Goal: Information Seeking & Learning: Find specific fact

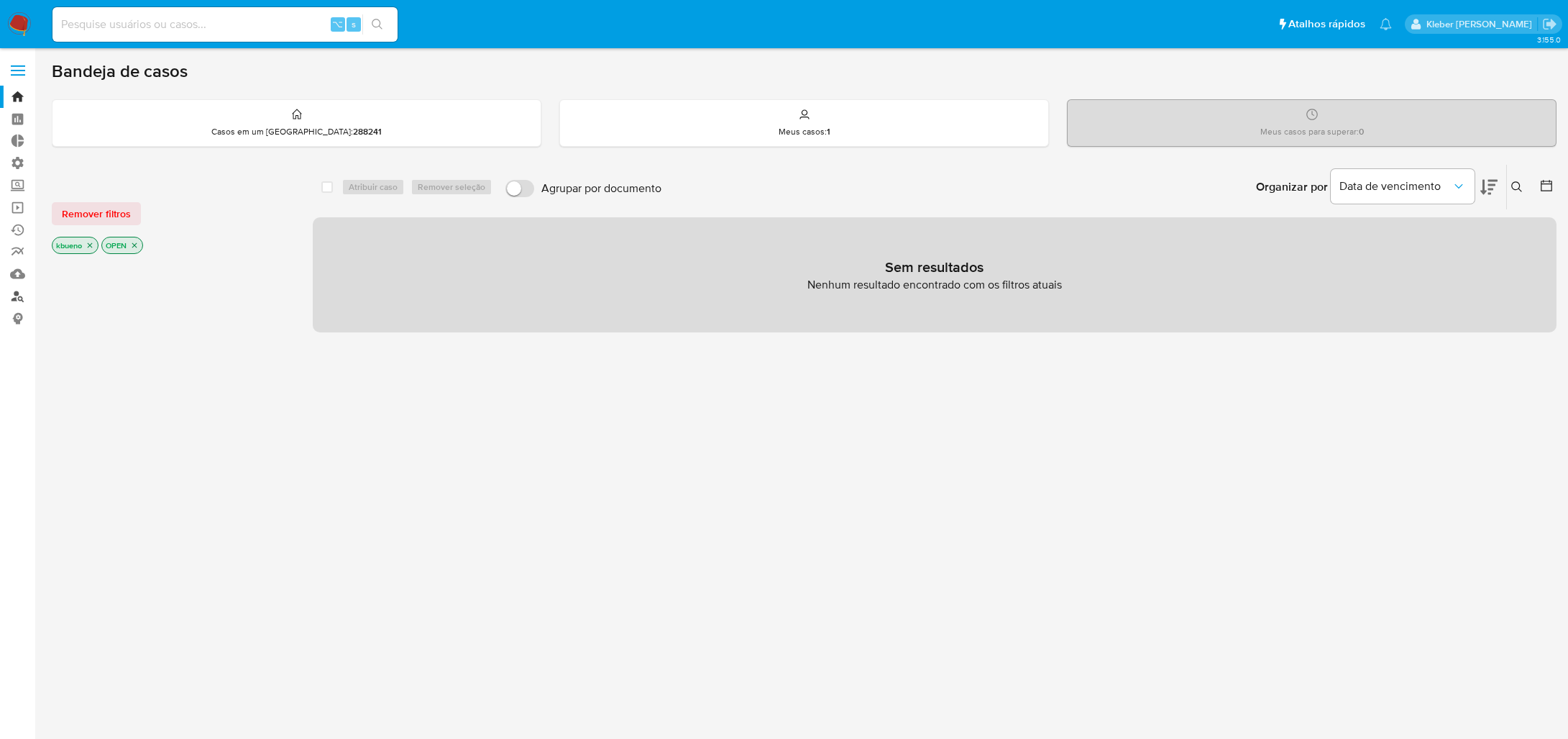
click at [18, 295] on link "Localizador de pessoas" at bounding box center [85, 295] width 171 height 22
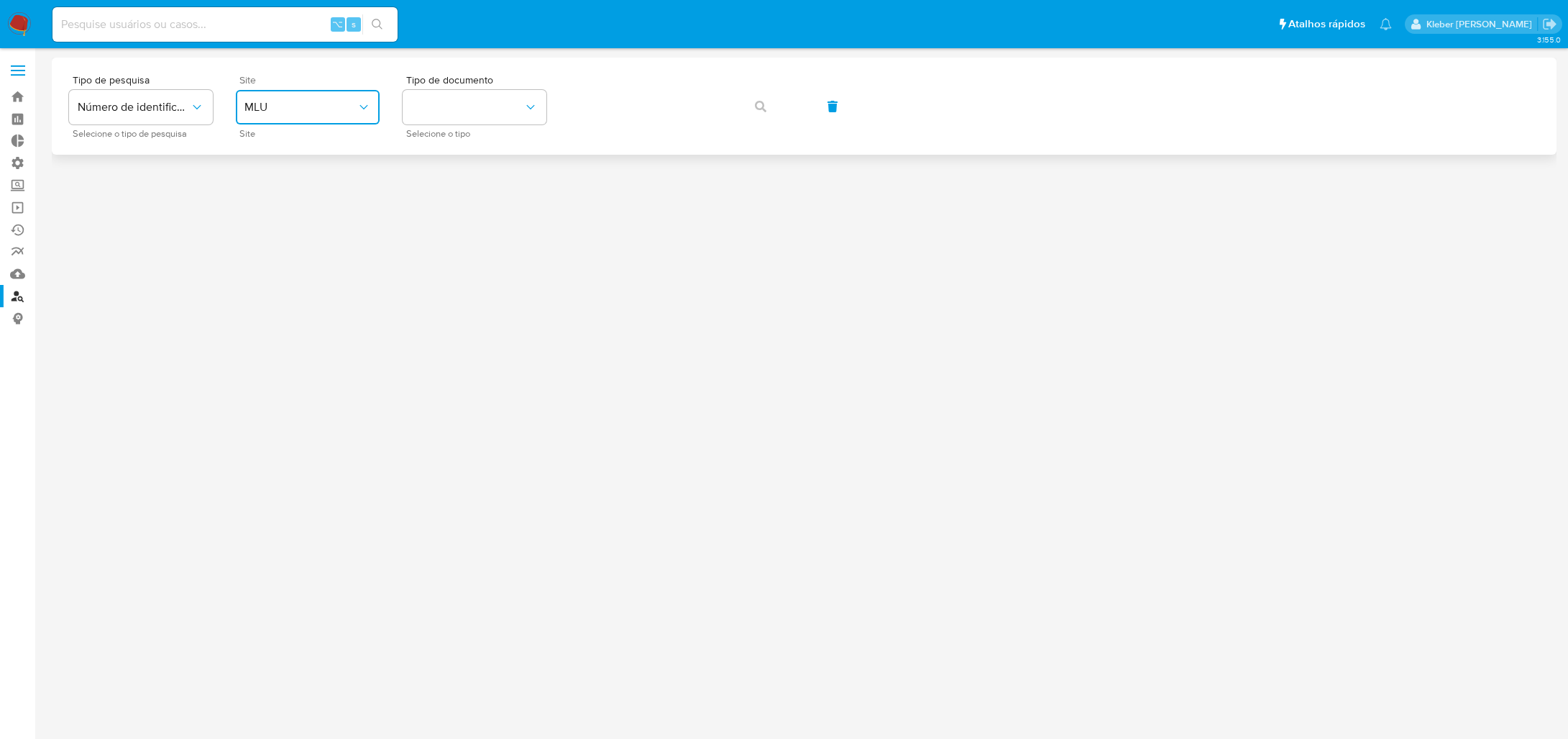
click at [281, 99] on button "MLU" at bounding box center [307, 107] width 143 height 35
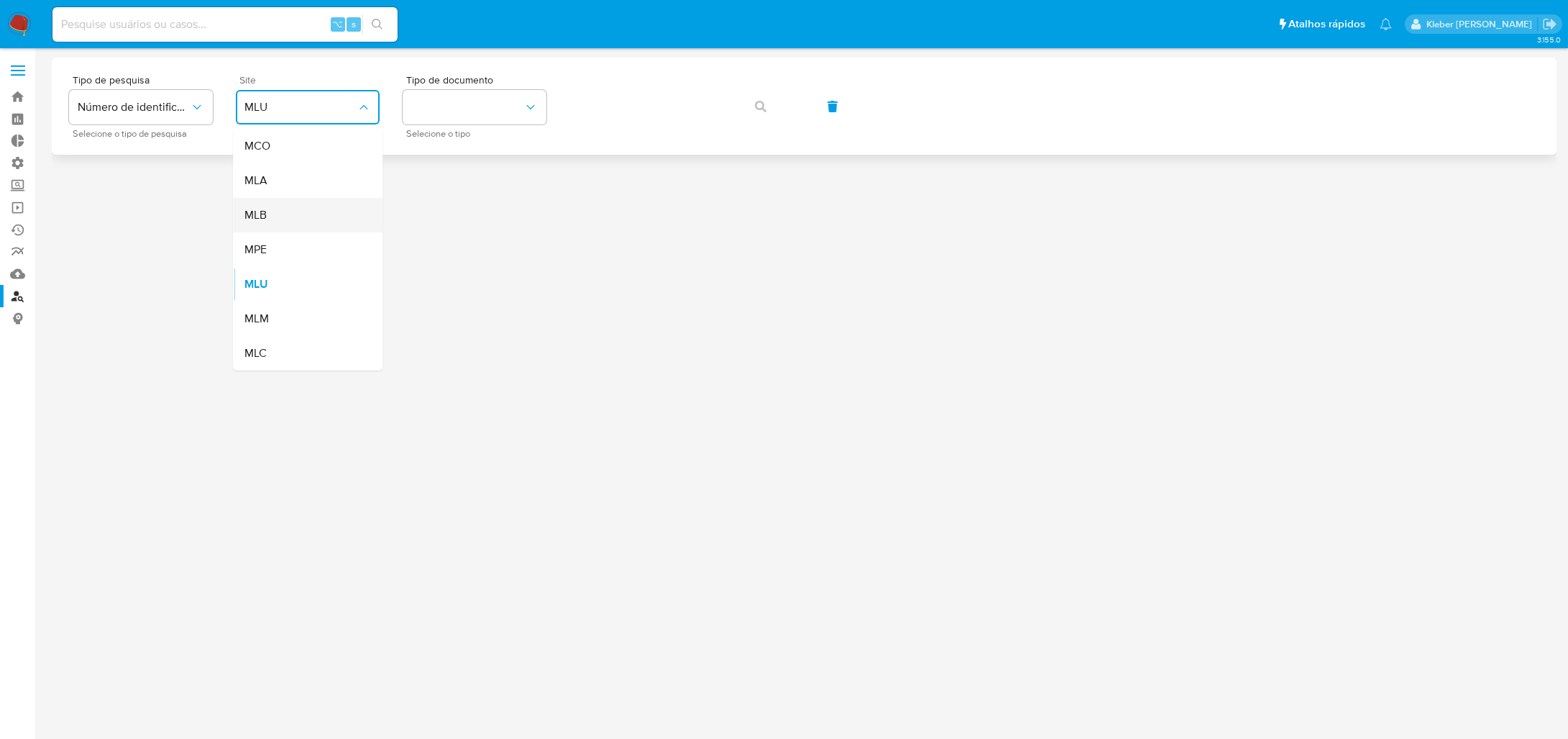
click at [302, 206] on div "MLB" at bounding box center [304, 215] width 118 height 35
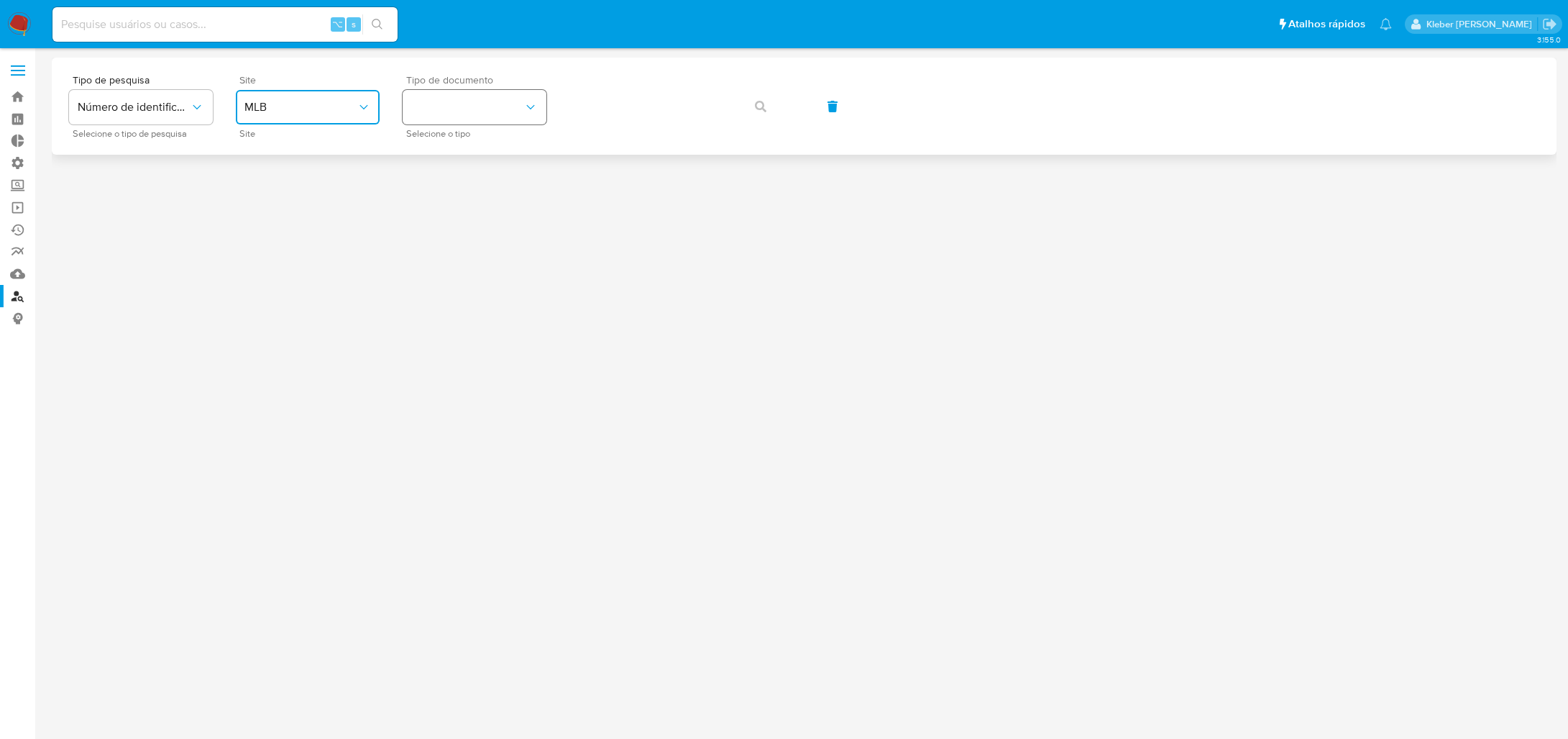
click at [461, 100] on button "identificationType" at bounding box center [474, 107] width 143 height 35
click at [481, 146] on div "CNPJ CNPJ" at bounding box center [470, 153] width 118 height 49
click at [758, 106] on icon "button" at bounding box center [760, 106] width 12 height 12
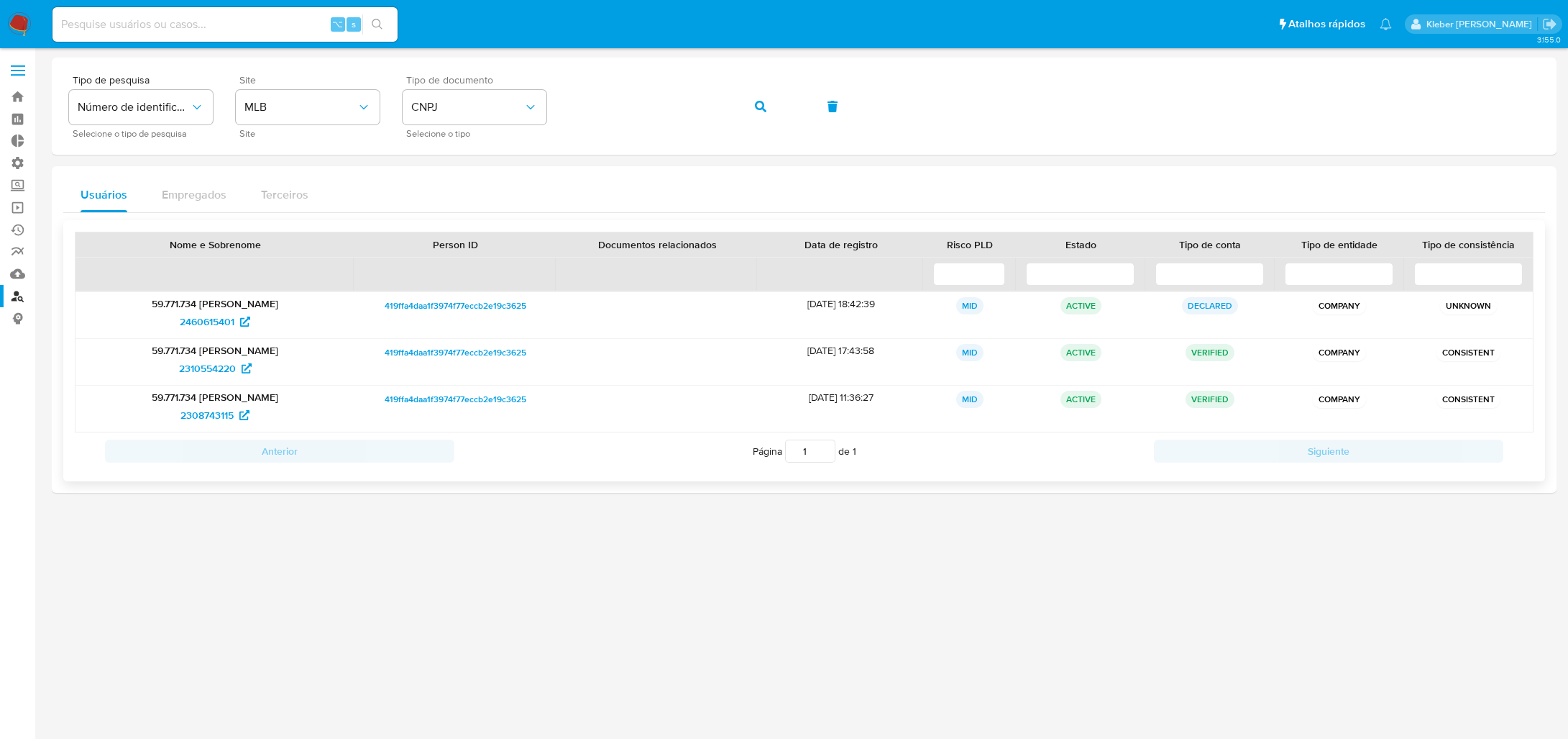
click at [447, 308] on span "419ffa4daa1f3974f77eccb2e19c3625" at bounding box center [455, 305] width 142 height 17
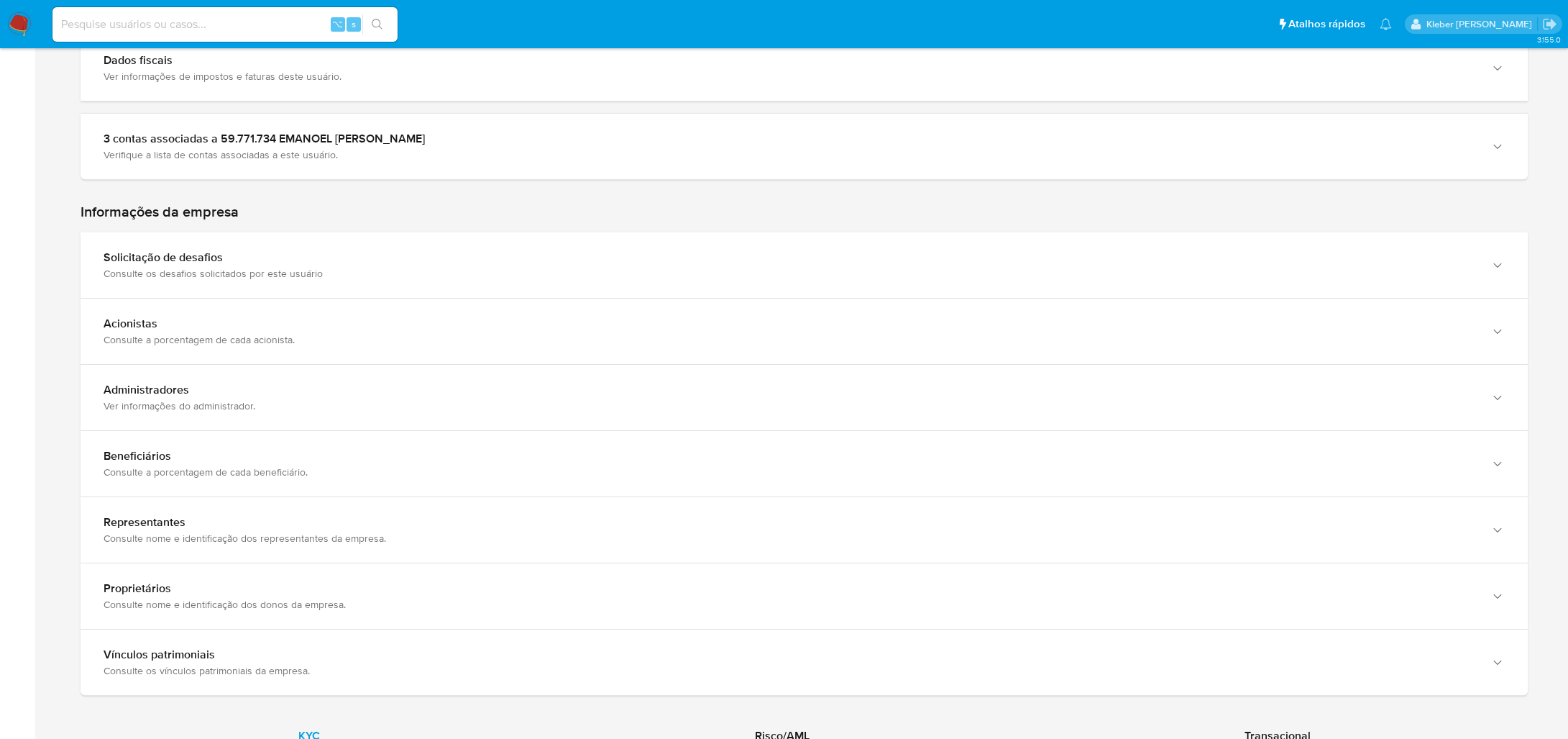
scroll to position [767, 0]
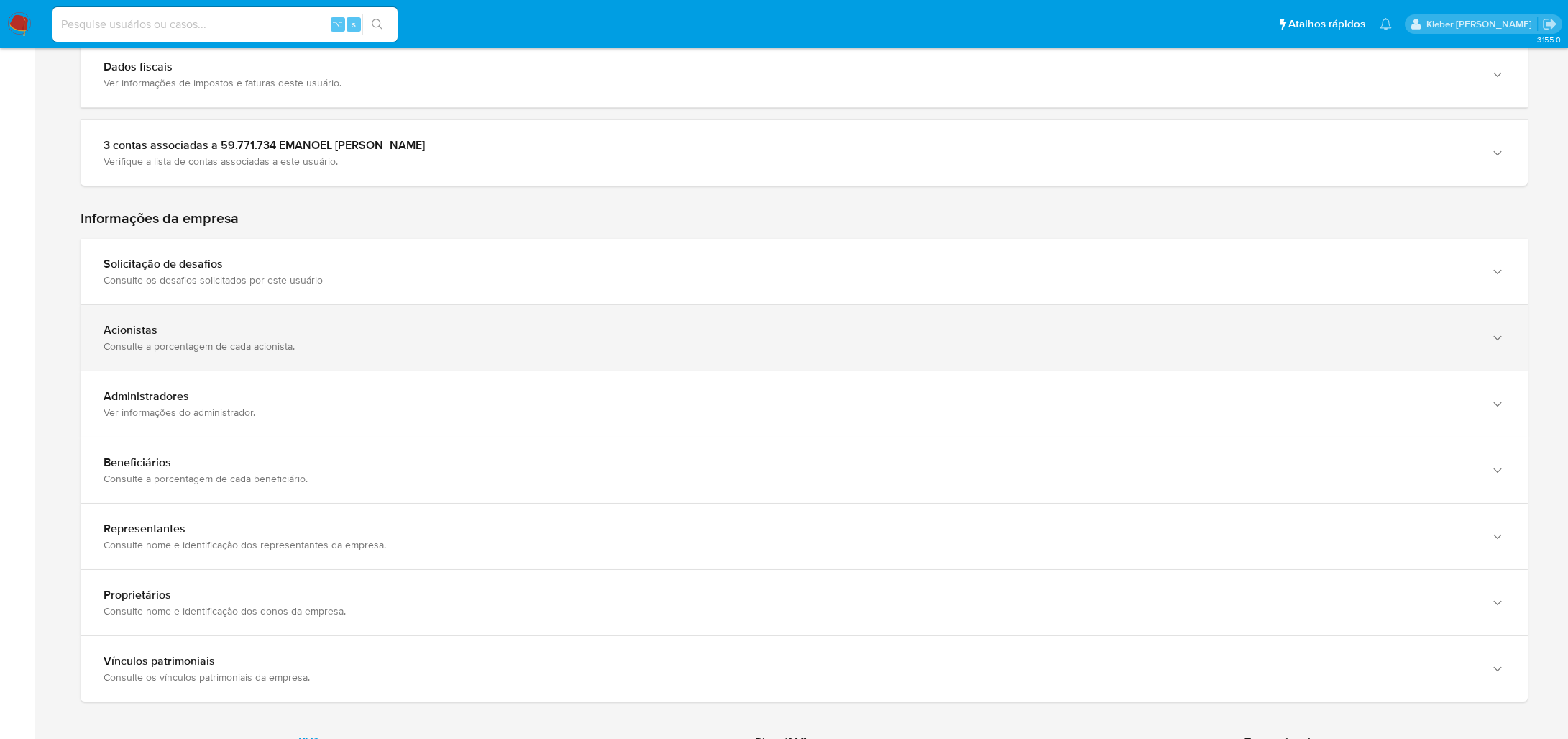
click at [240, 323] on div "Acionistas" at bounding box center [789, 330] width 1372 height 15
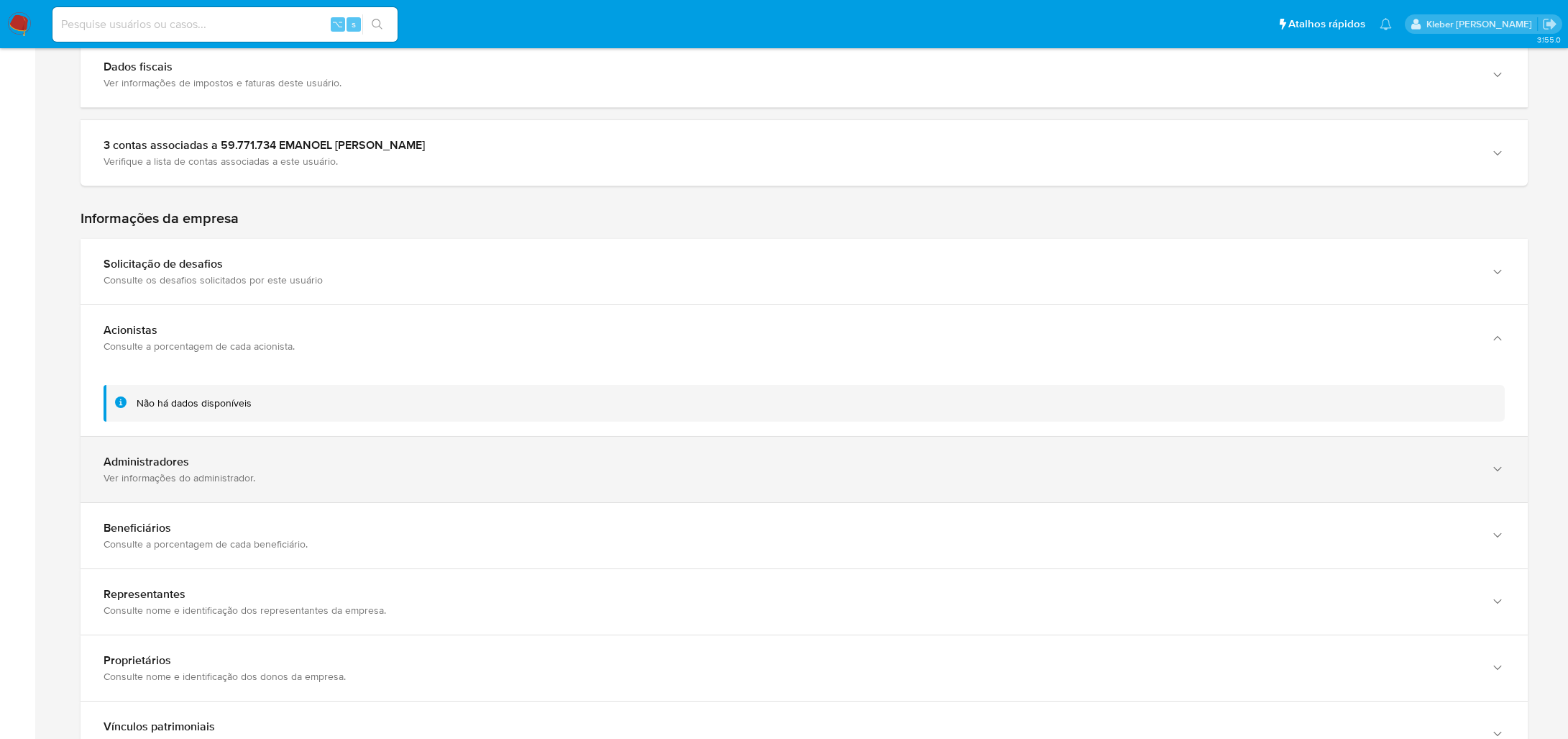
click at [186, 471] on div "Ver informações do administrador." at bounding box center [789, 477] width 1372 height 13
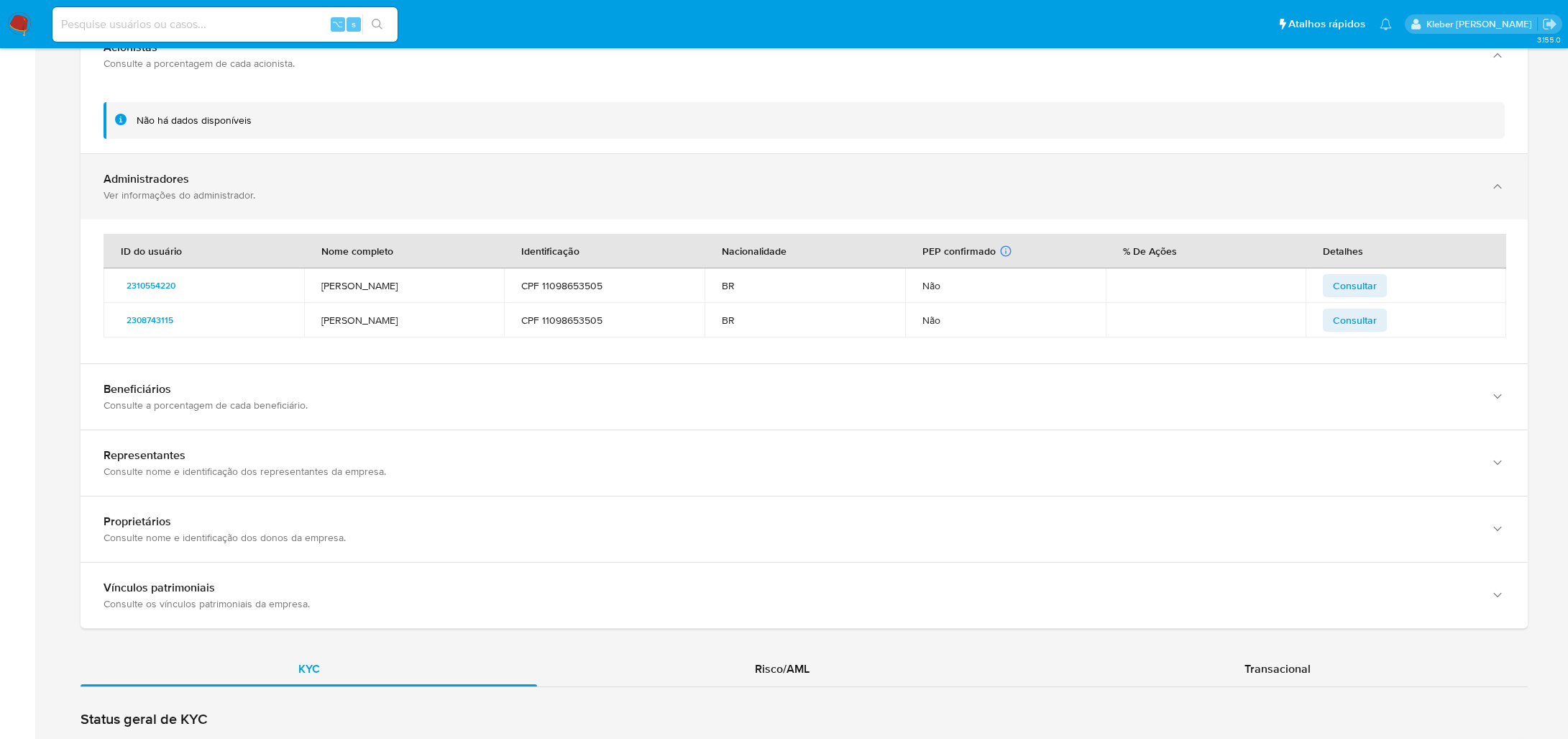
scroll to position [1057, 0]
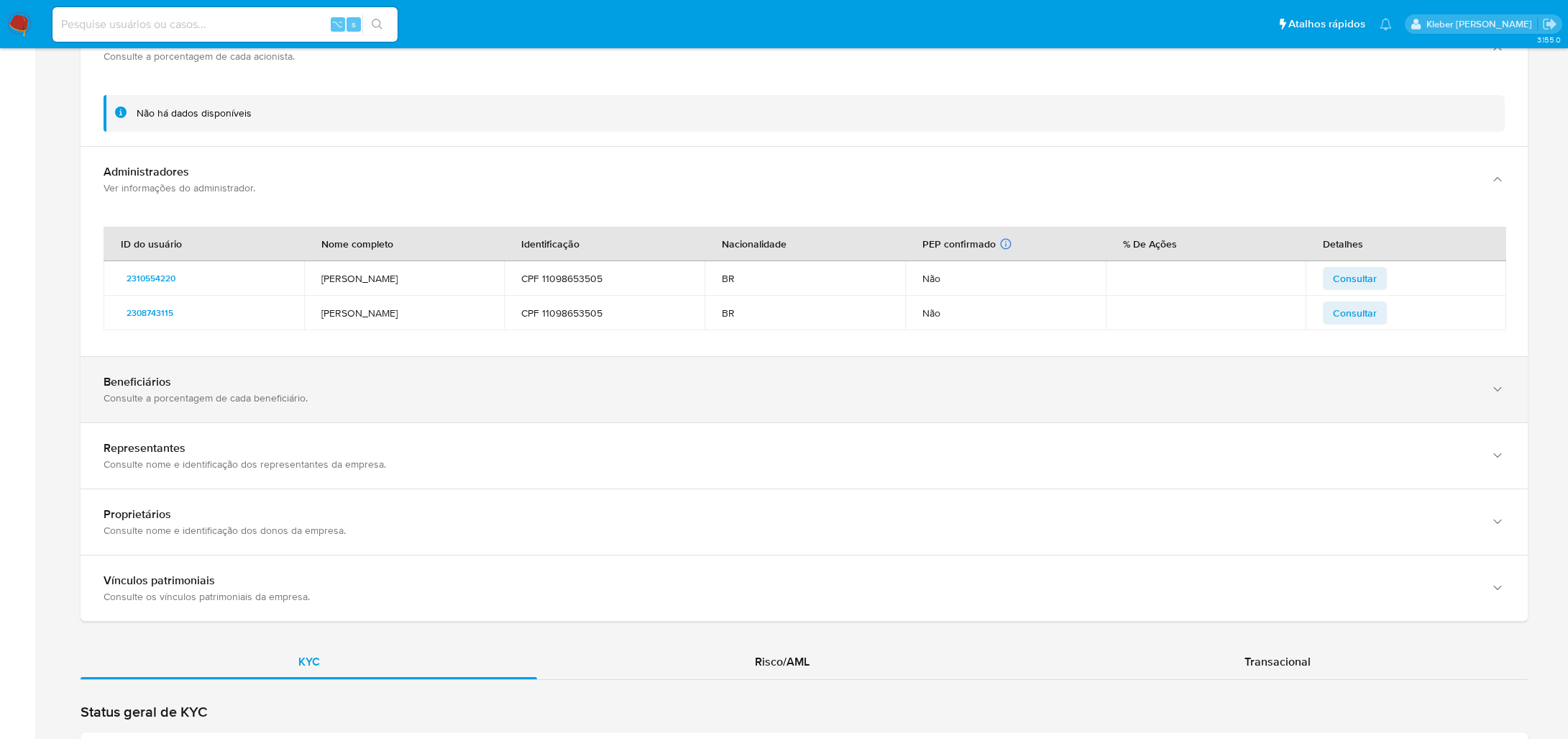
click at [203, 396] on div "Consulte a porcentagem de cada beneficiário." at bounding box center [789, 398] width 1372 height 13
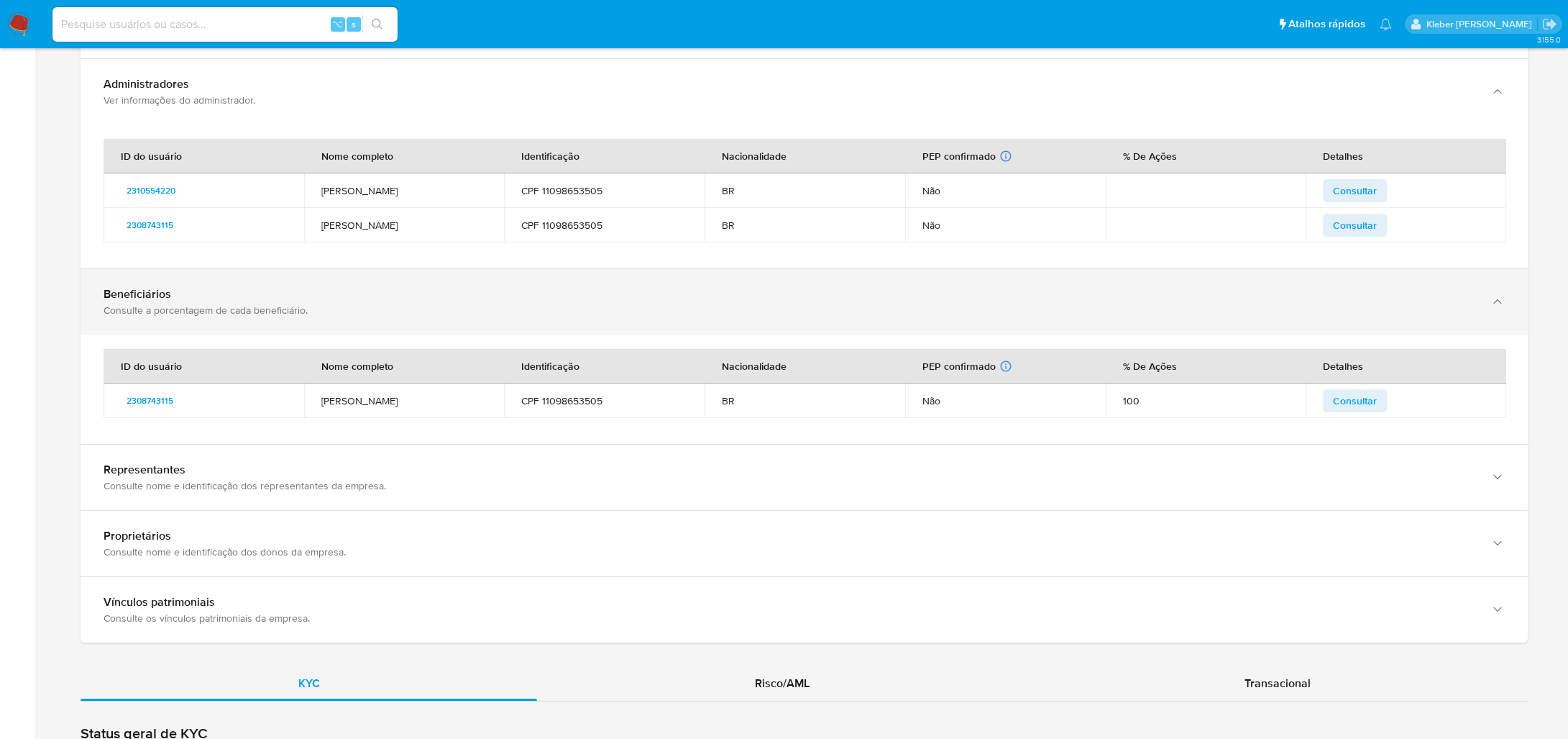
scroll to position [1150, 0]
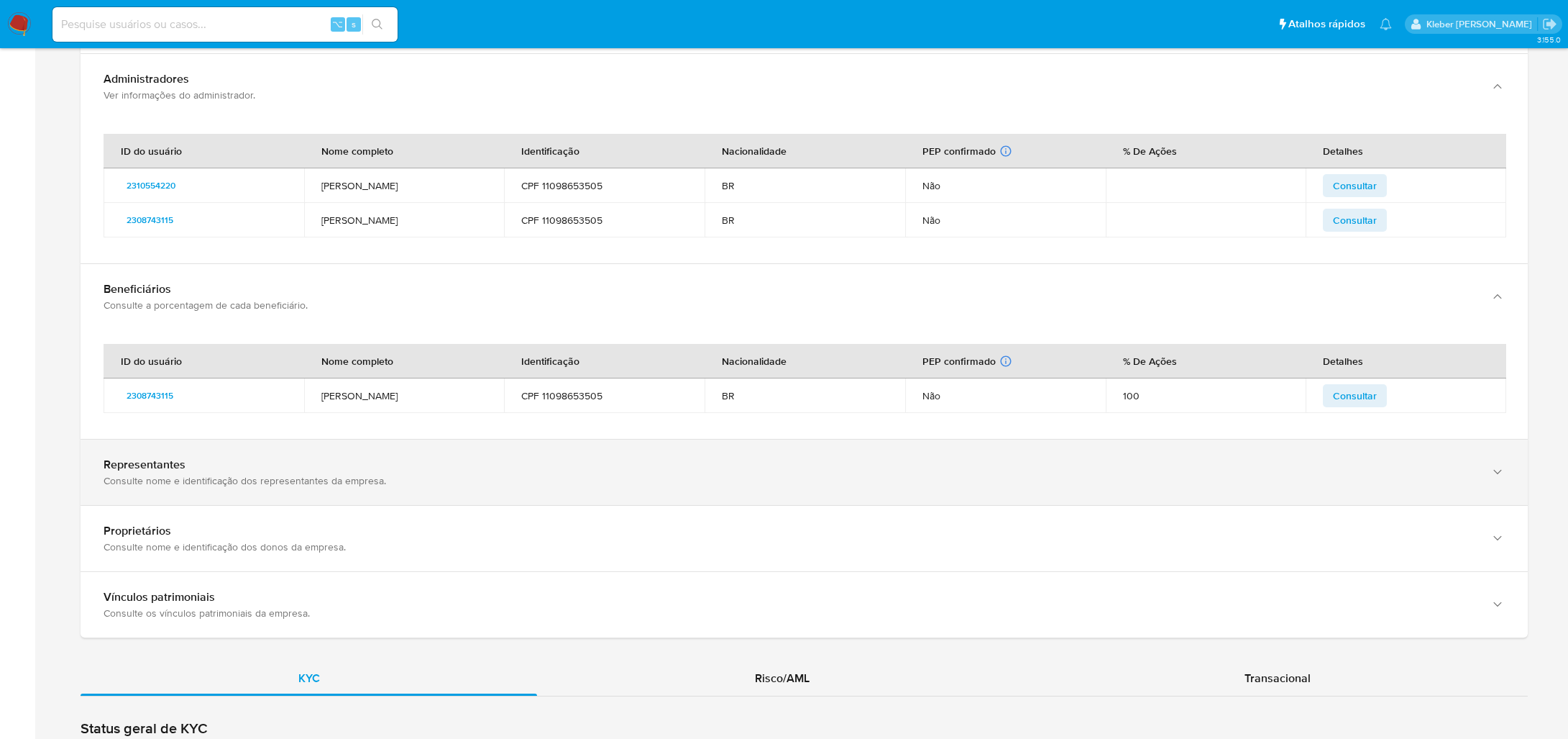
click at [183, 488] on div "Representantes Consulte nome e identificação dos representantes da empresa." at bounding box center [804, 472] width 1448 height 65
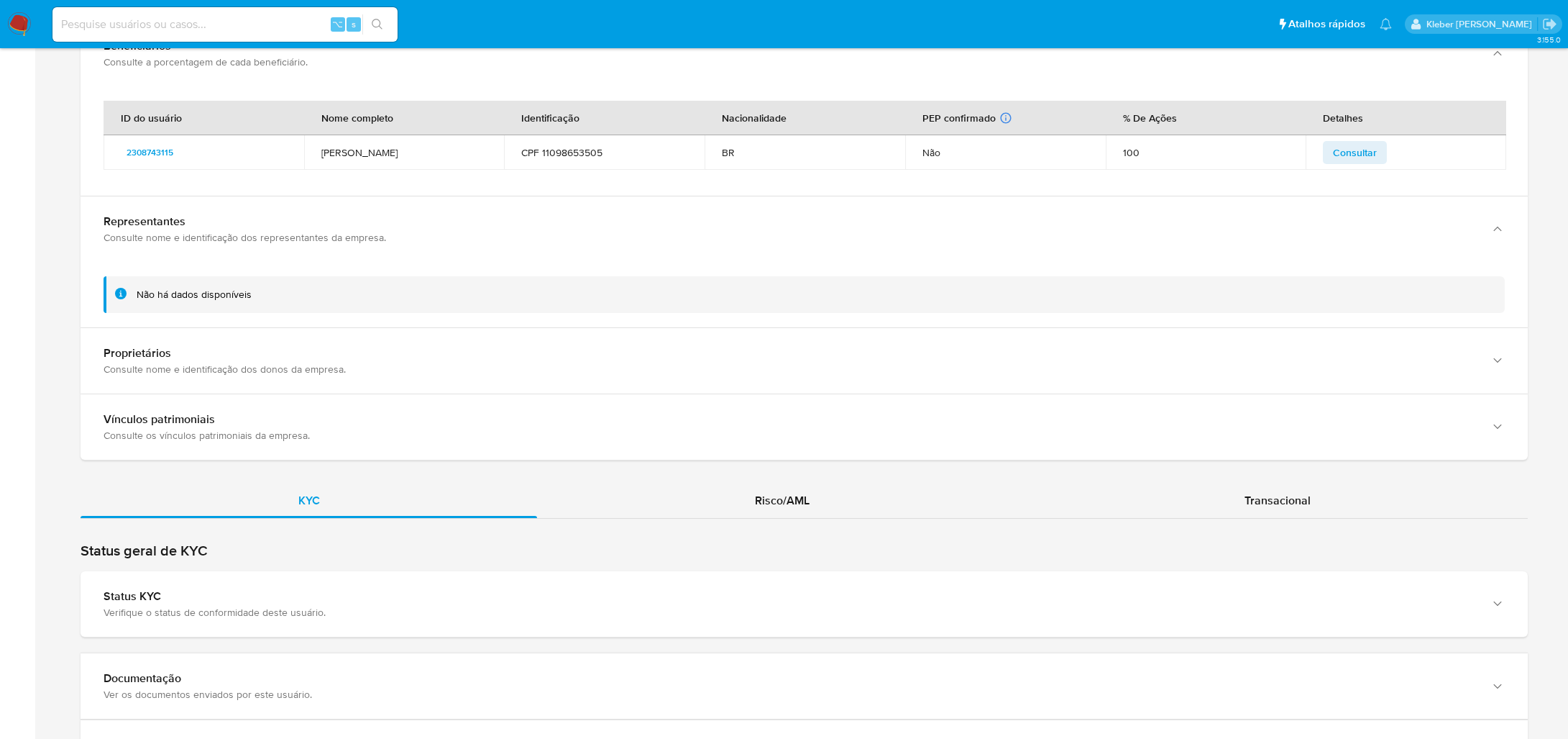
scroll to position [1406, 0]
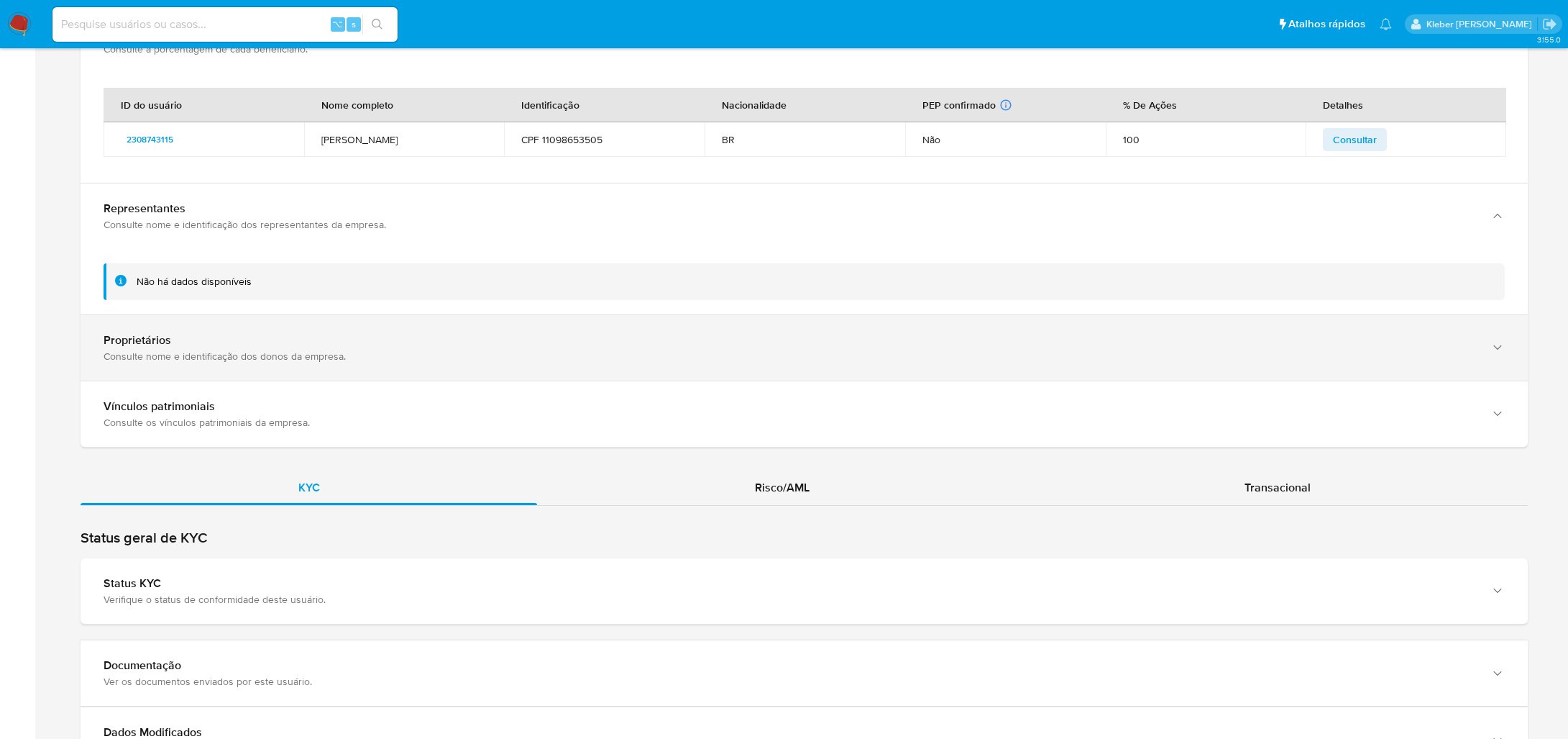
click at [243, 335] on div "Proprietários" at bounding box center [789, 340] width 1372 height 15
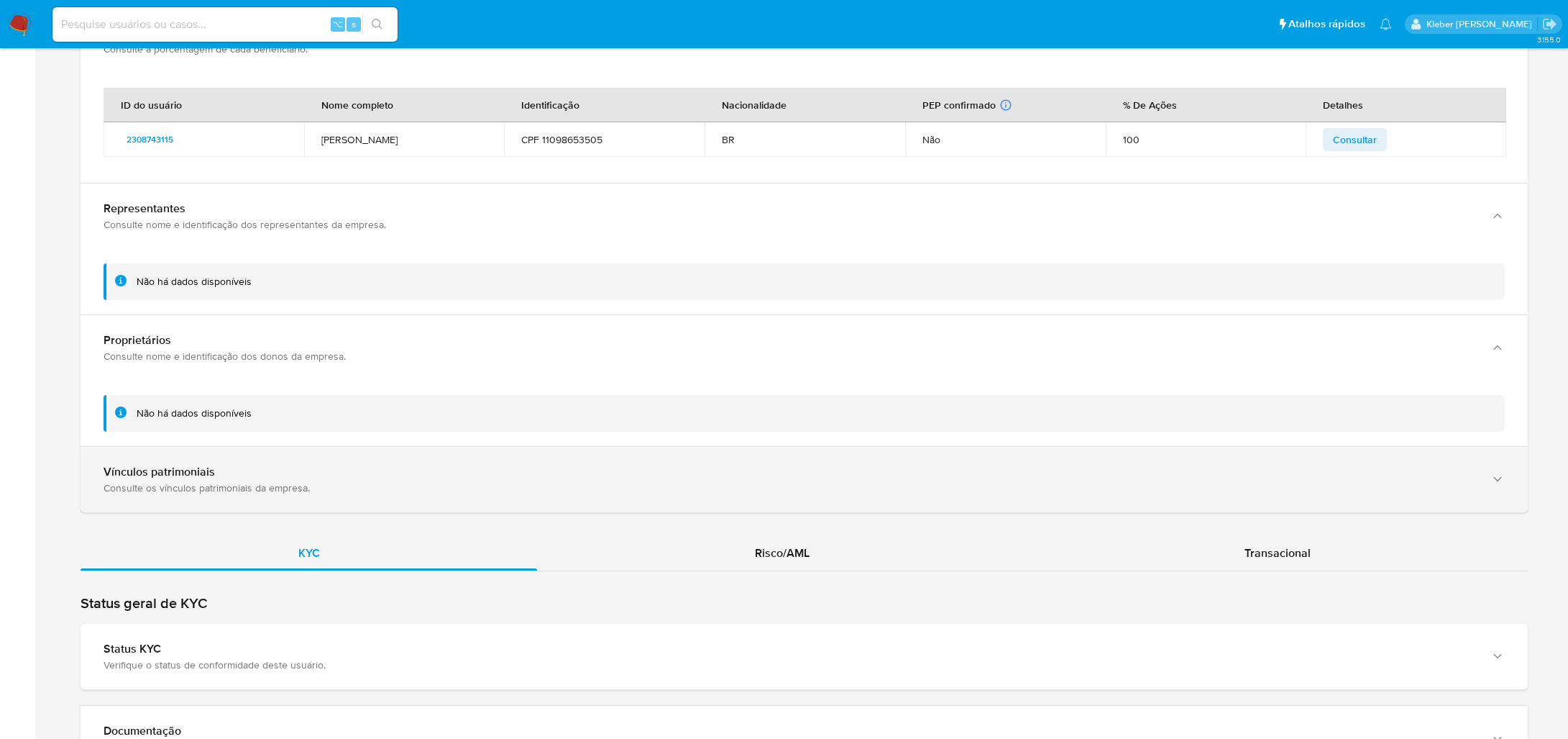
click at [227, 465] on div "Vínculos patrimoniais" at bounding box center [789, 472] width 1372 height 15
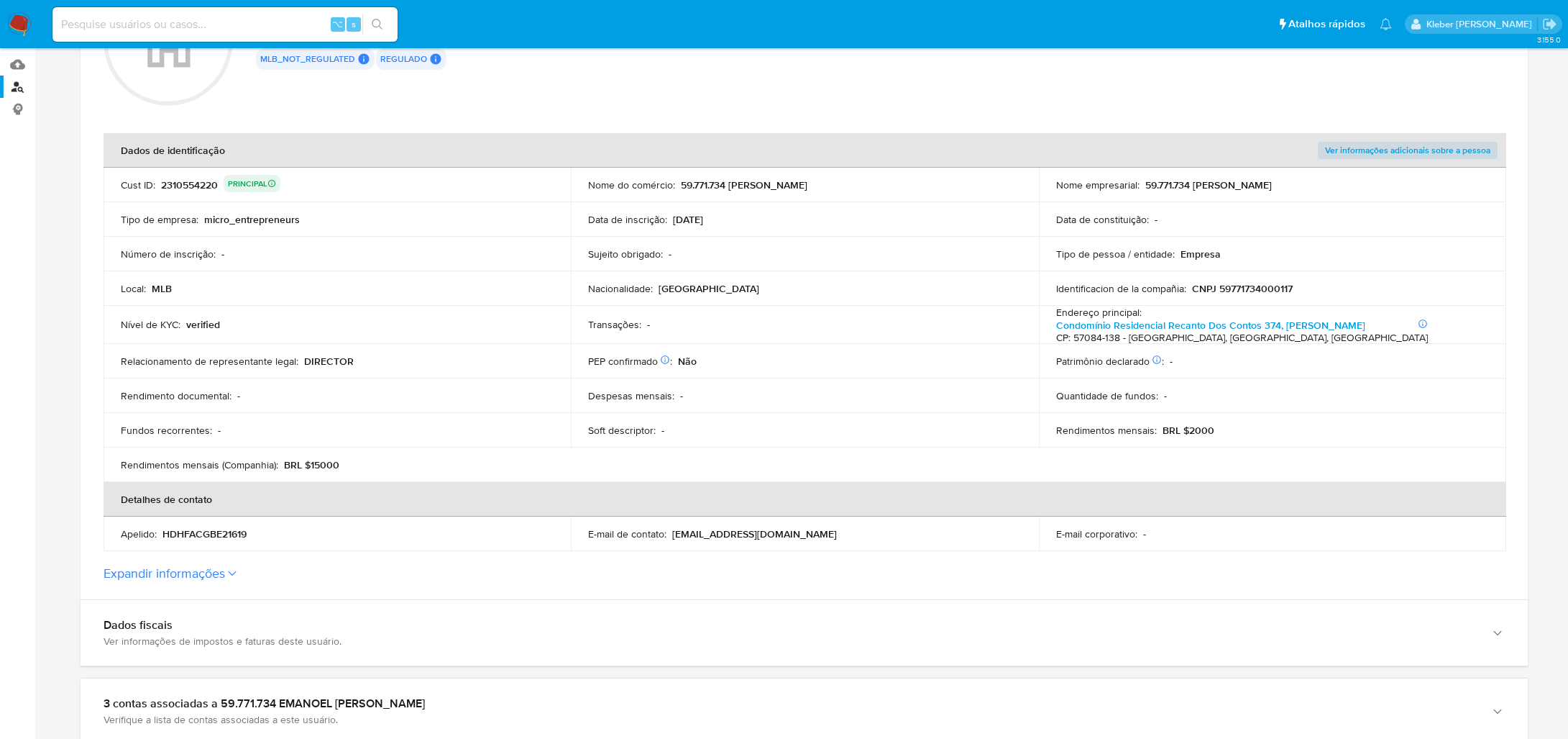
scroll to position [204, 0]
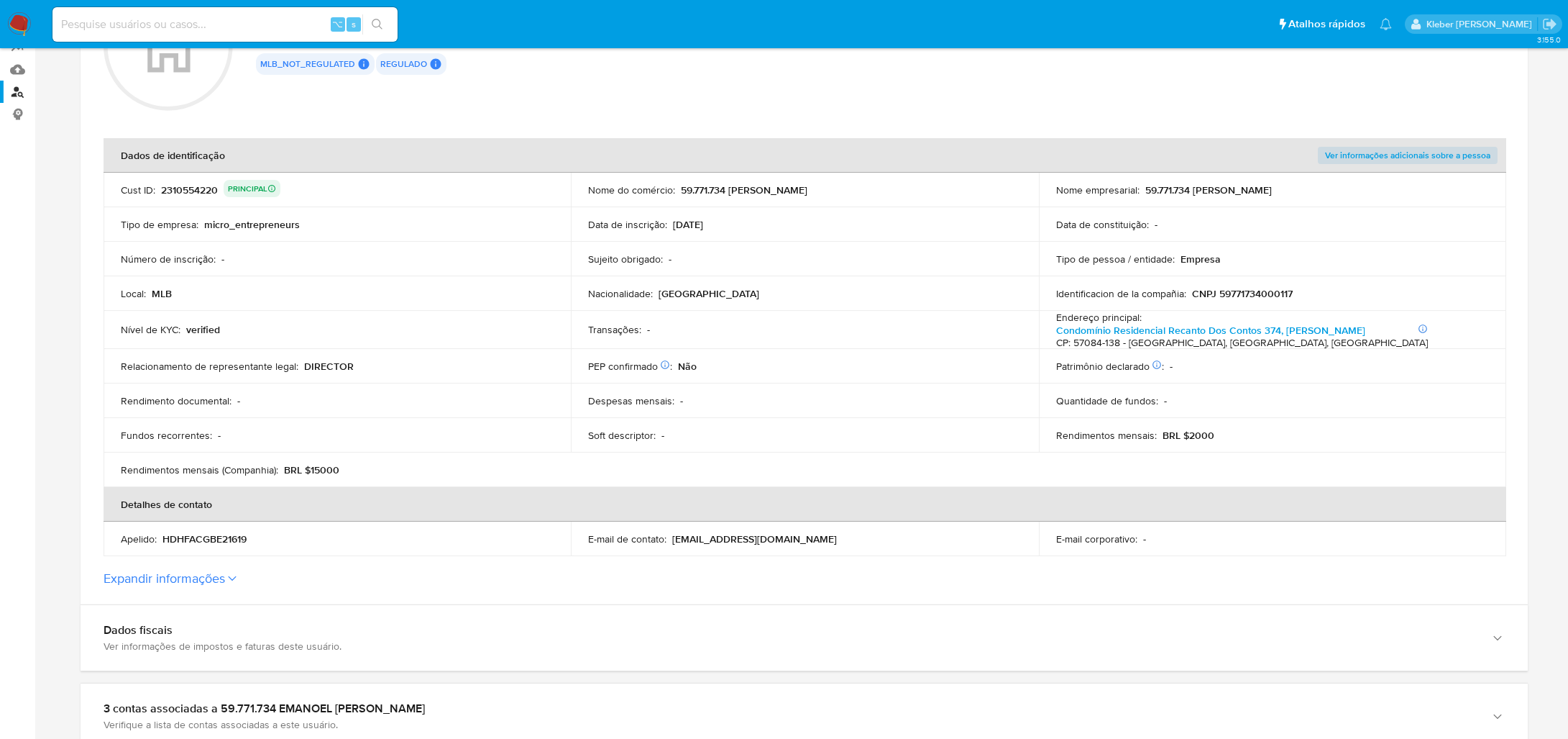
click at [228, 570] on label "Expandir informações" at bounding box center [804, 578] width 1402 height 16
click at [225, 570] on button "Expandir informações" at bounding box center [164, 578] width 121 height 16
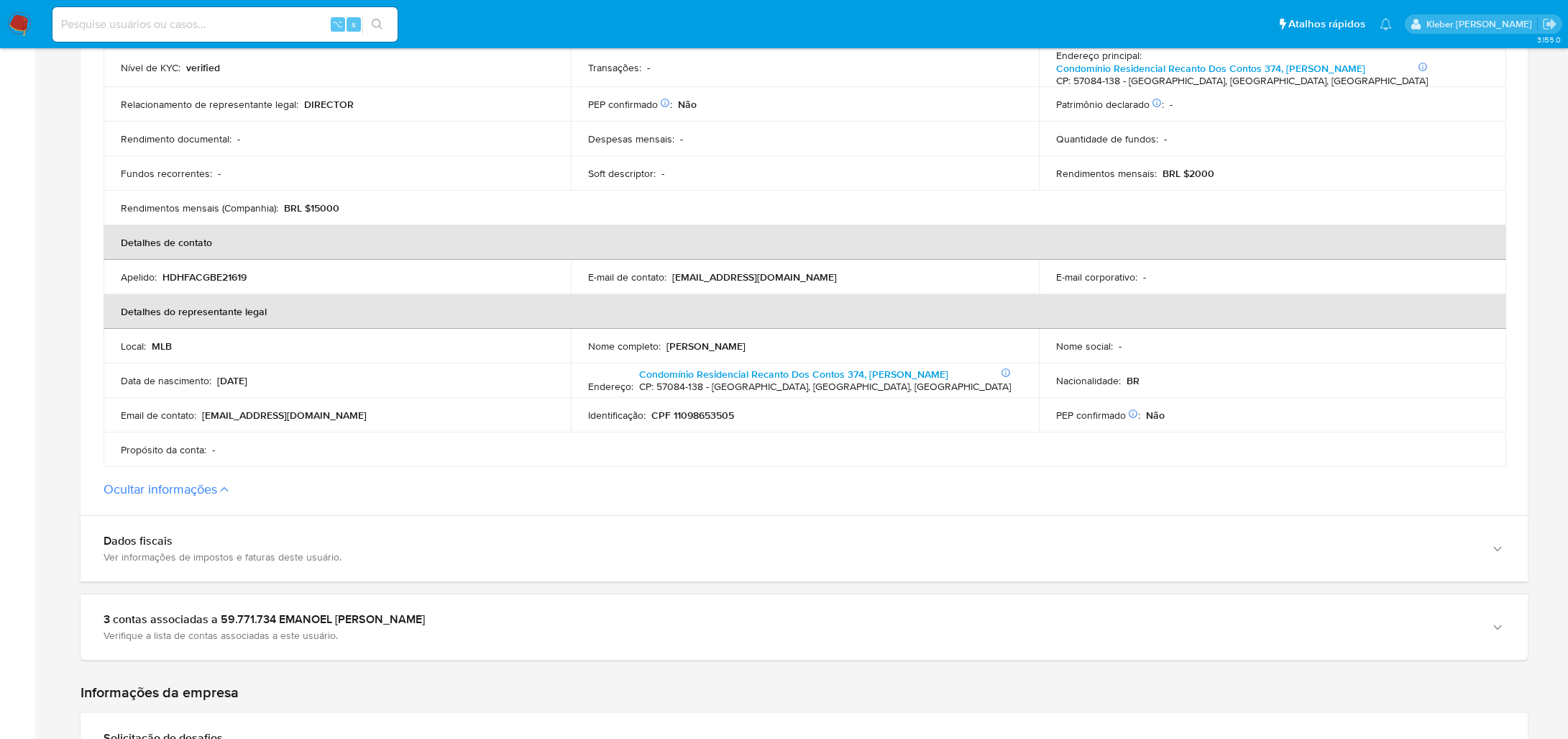
scroll to position [468, 0]
